Goal: Check status: Check status

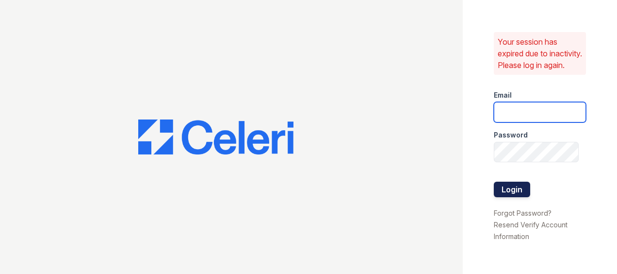
type input "thesocialnormal@trinity-pm.com"
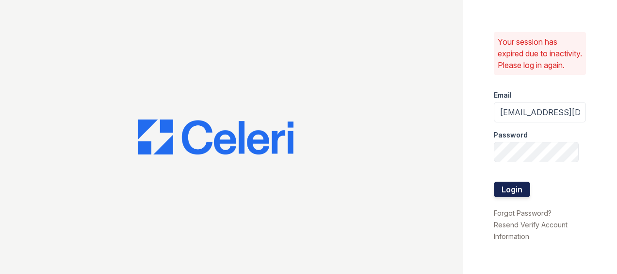
click at [518, 195] on button "Login" at bounding box center [512, 189] width 36 height 16
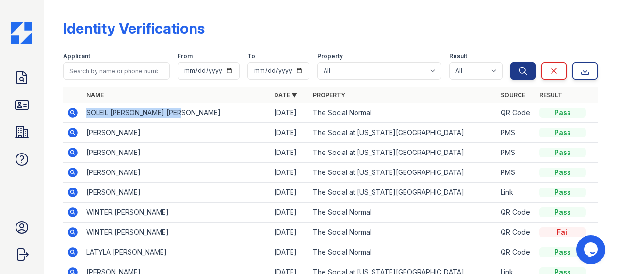
drag, startPoint x: 86, startPoint y: 112, endPoint x: 192, endPoint y: 111, distance: 106.3
click at [192, 111] on td "SOLEIL [PERSON_NAME] [PERSON_NAME]" at bounding box center [176, 113] width 188 height 20
drag, startPoint x: 205, startPoint y: 120, endPoint x: 202, endPoint y: 115, distance: 5.7
click at [202, 115] on td "SOLEIL [PERSON_NAME] [PERSON_NAME]" at bounding box center [176, 113] width 188 height 20
click at [198, 121] on td "SOLEIL [PERSON_NAME] [PERSON_NAME]" at bounding box center [176, 113] width 188 height 20
